Goal: Task Accomplishment & Management: Complete application form

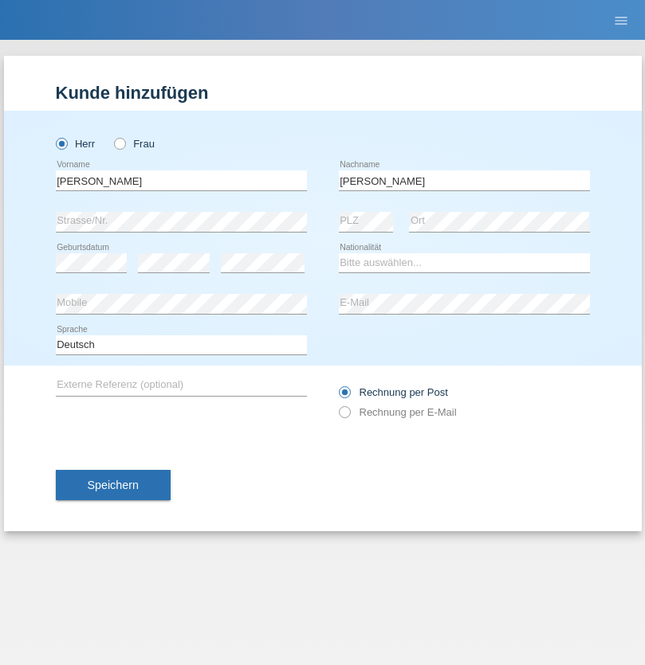
type input "Uhelszki"
select select "CH"
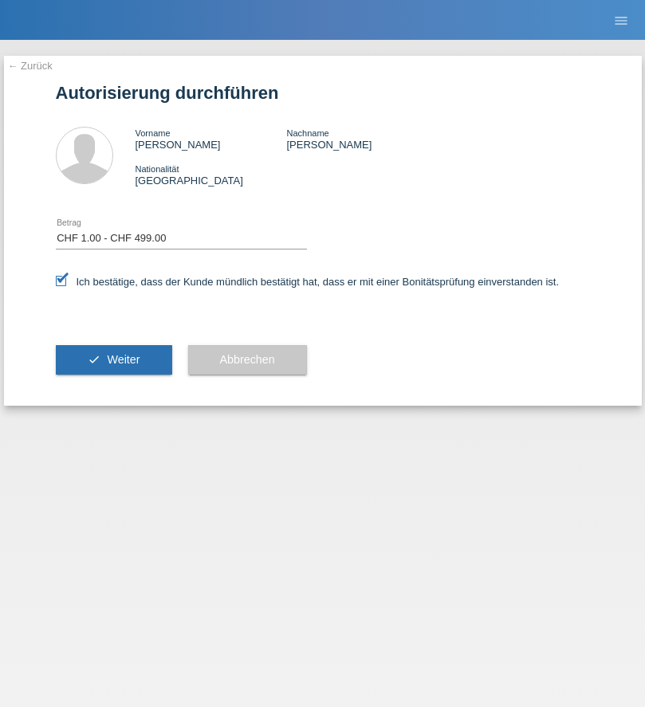
select select "1"
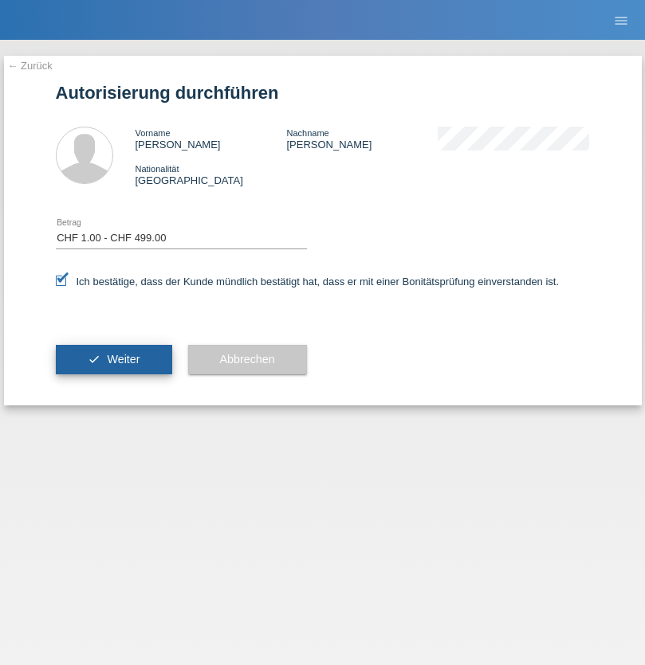
click at [113, 359] on span "Weiter" at bounding box center [123, 359] width 33 height 13
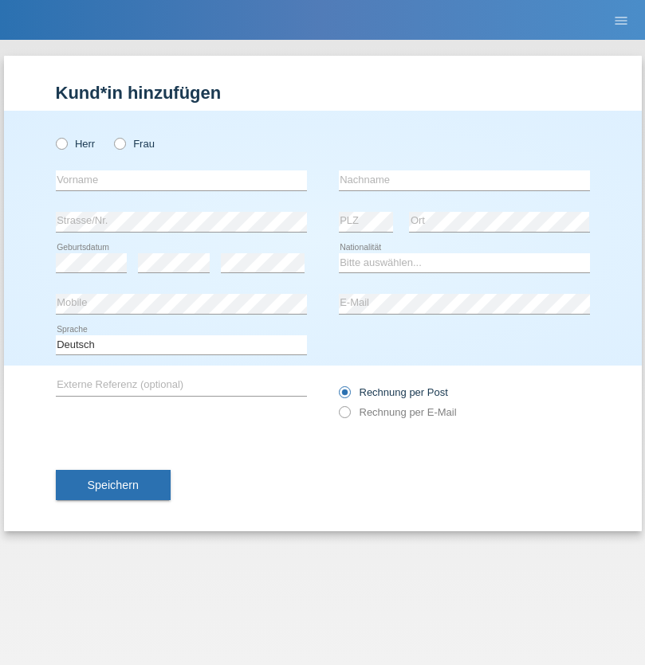
radio input "true"
click at [181, 180] on input "text" at bounding box center [181, 181] width 251 height 20
type input "Cristian"
click at [464, 180] on input "text" at bounding box center [464, 181] width 251 height 20
type input "Faltinschi"
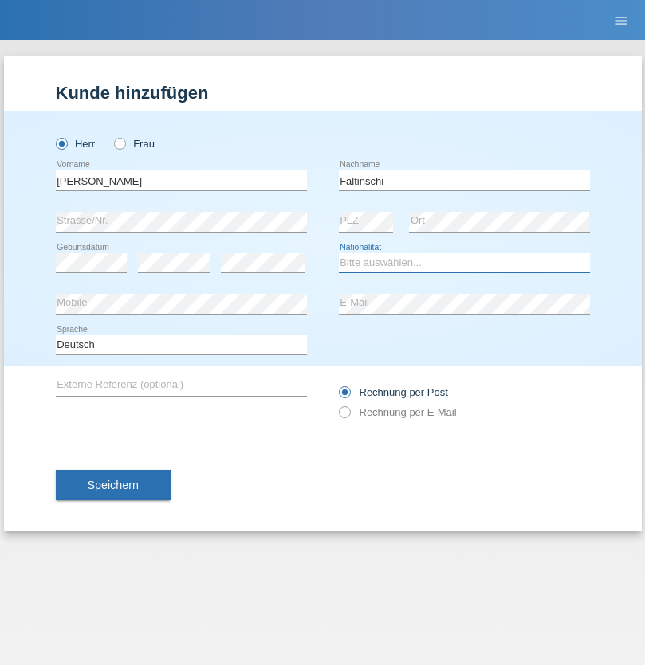
select select "RO"
select select "C"
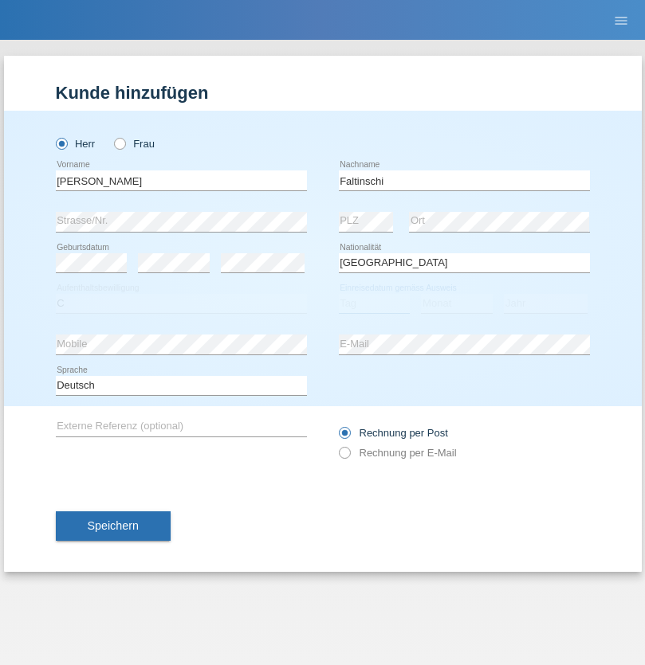
select select "19"
select select "08"
select select "2021"
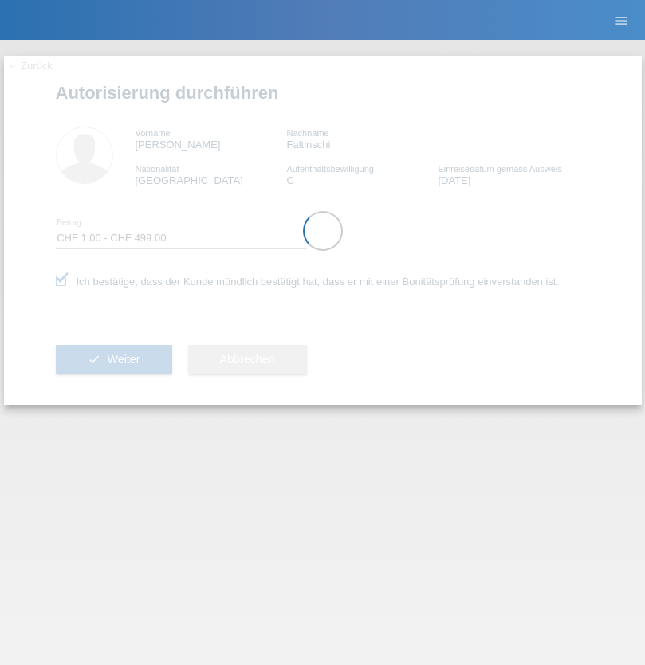
select select "1"
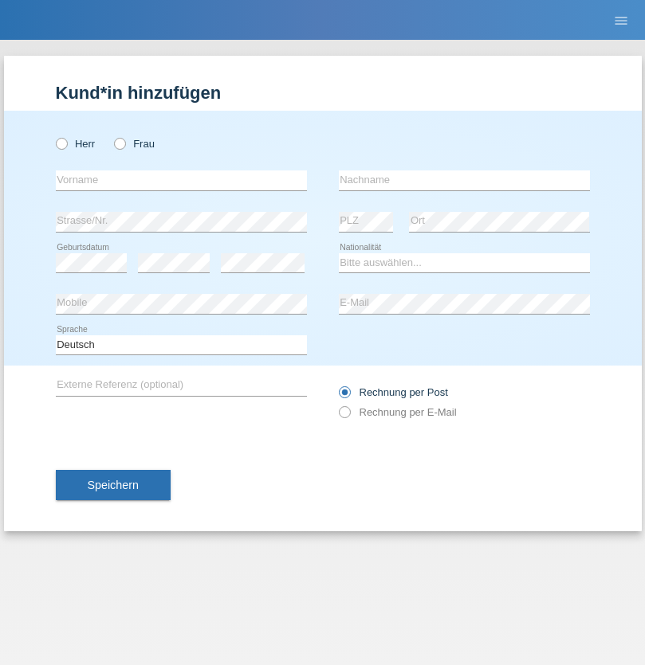
radio input "true"
click at [181, 180] on input "text" at bounding box center [181, 181] width 251 height 20
type input "Burim"
click at [464, 180] on input "text" at bounding box center [464, 181] width 251 height 20
type input "Luzha"
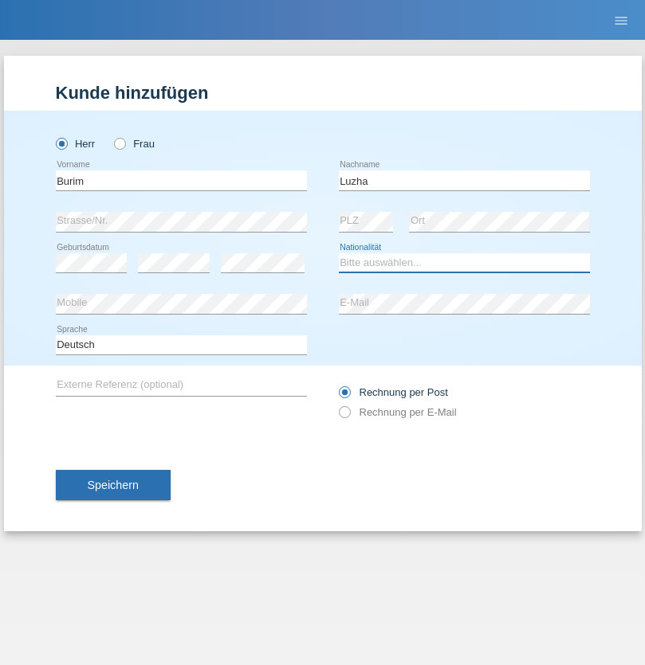
select select "MK"
select select "C"
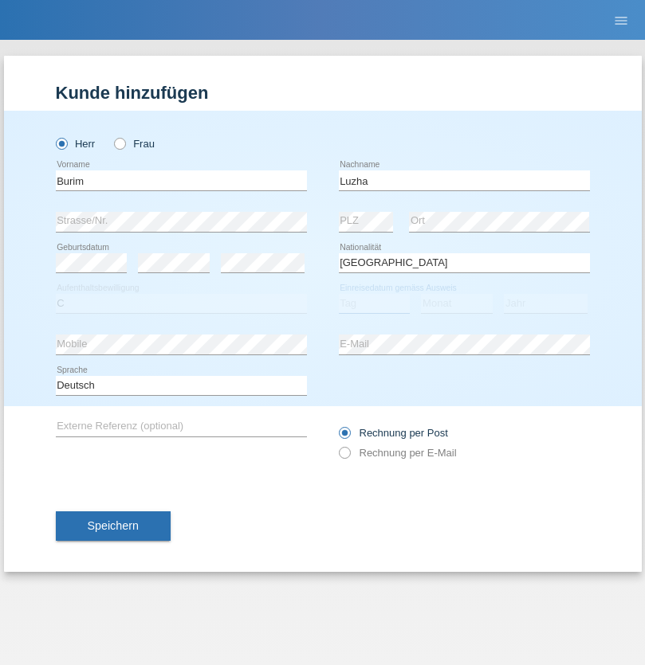
select select "31"
select select "05"
select select "2008"
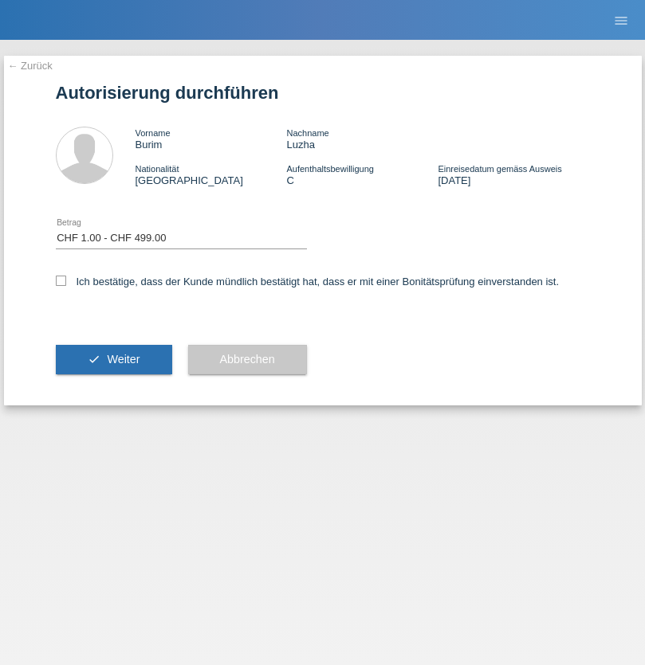
select select "1"
checkbox input "true"
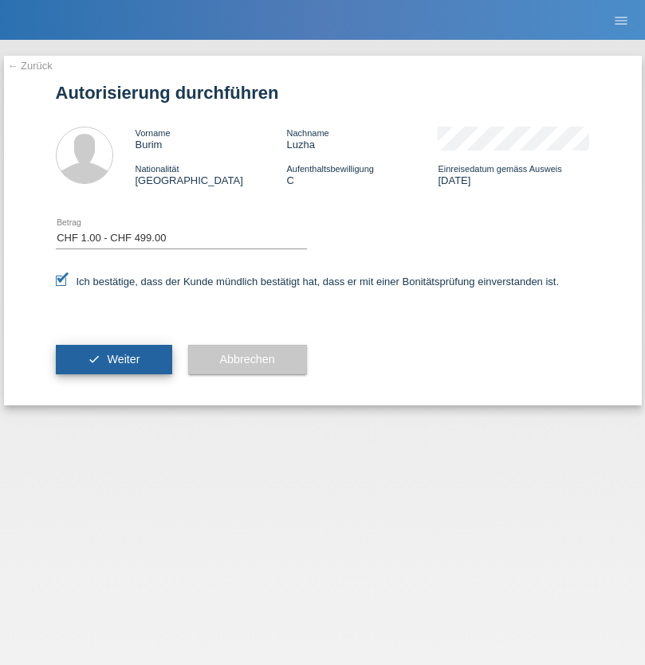
click at [113, 359] on span "Weiter" at bounding box center [123, 359] width 33 height 13
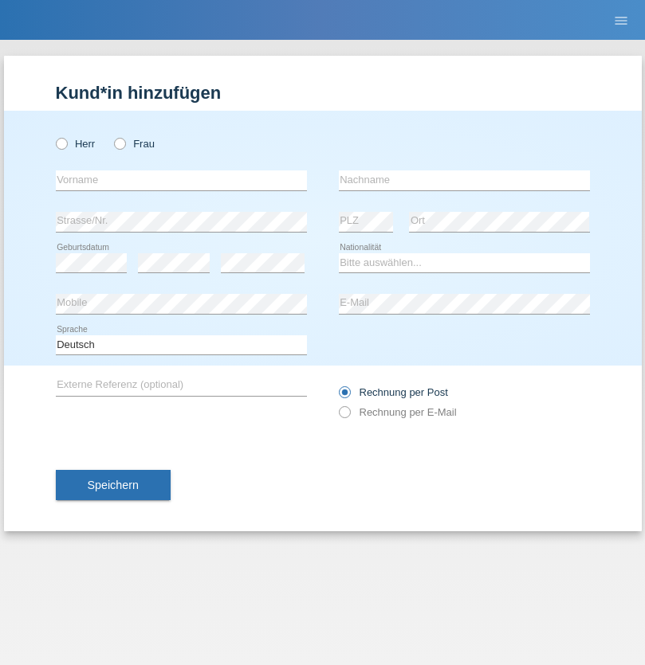
radio input "true"
click at [181, 180] on input "text" at bounding box center [181, 181] width 251 height 20
type input "Vincenzo"
click at [464, 180] on input "text" at bounding box center [464, 181] width 251 height 20
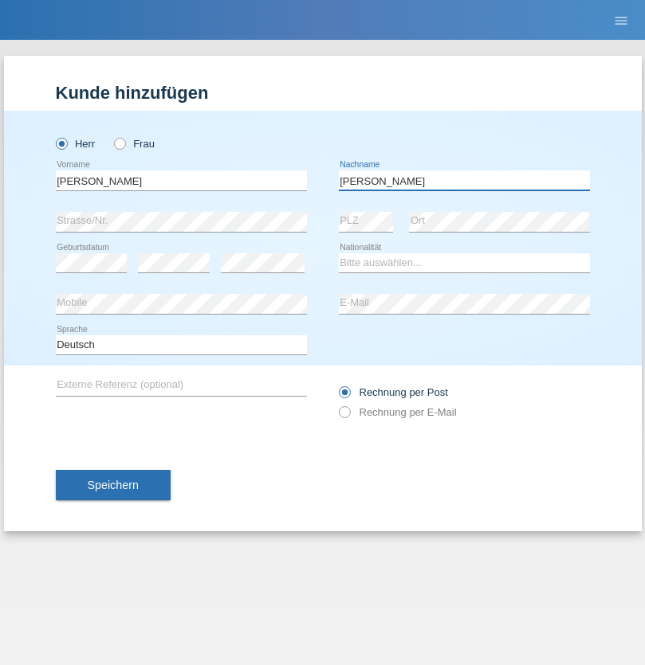
type input "Rodia"
select select "CH"
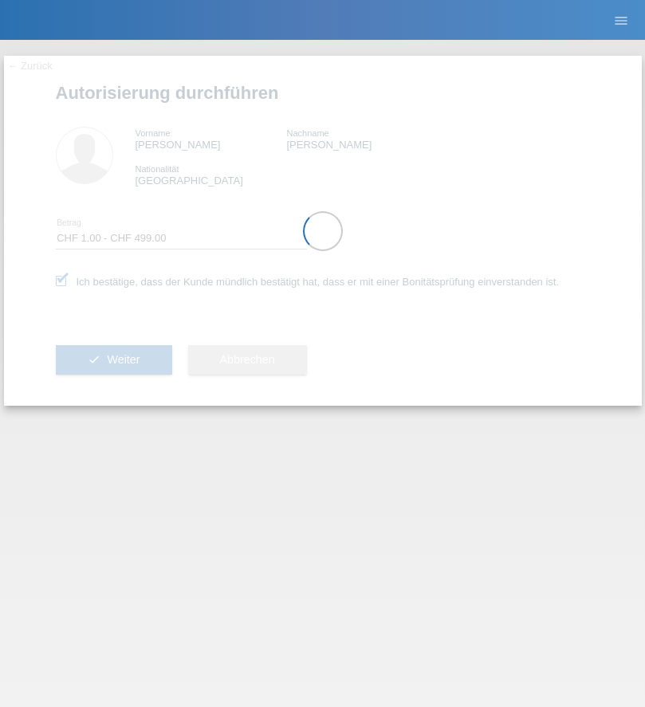
select select "1"
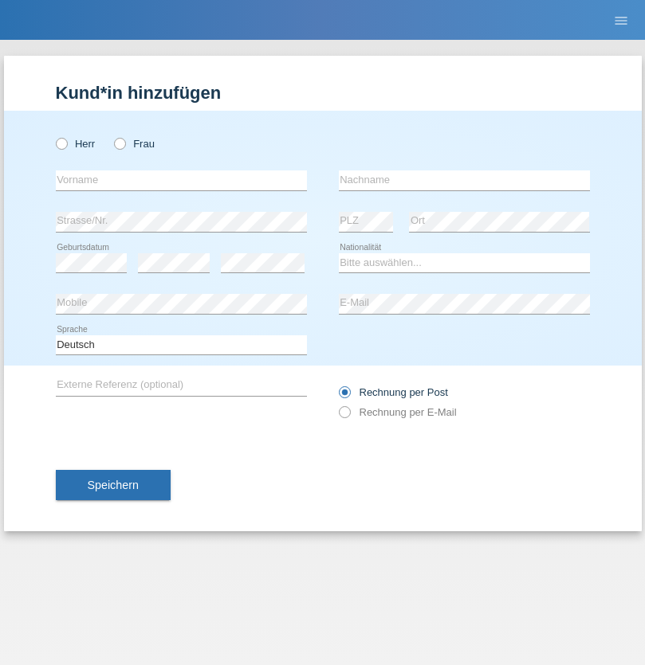
radio input "true"
click at [181, 180] on input "text" at bounding box center [181, 181] width 251 height 20
type input "Niksa"
click at [464, 180] on input "text" at bounding box center [464, 181] width 251 height 20
type input "Bracak-Dujmovic"
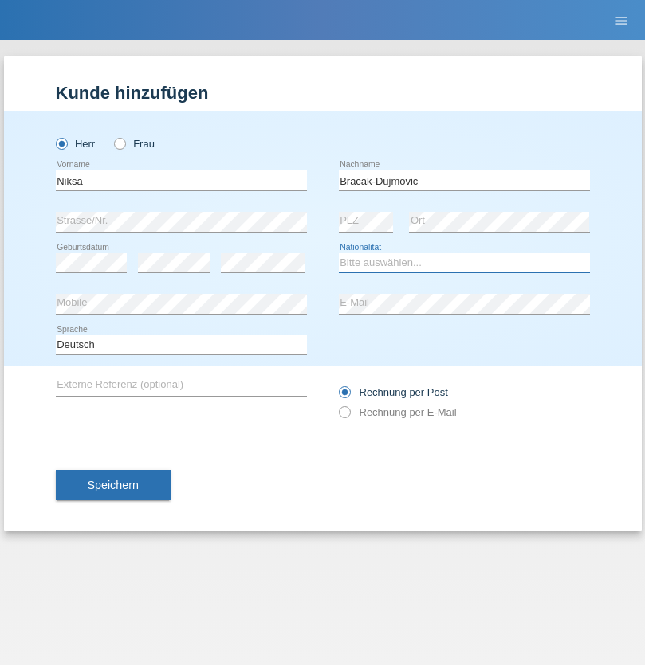
select select "CH"
